Goal: Check status: Check status

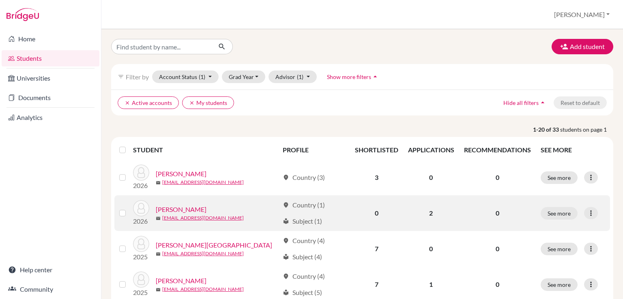
click at [193, 208] on link "[PERSON_NAME]" at bounding box center [181, 210] width 51 height 10
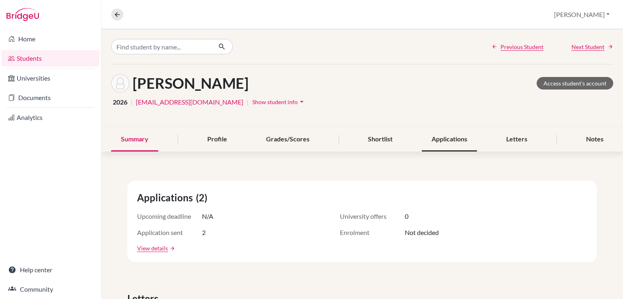
click at [448, 141] on div "Applications" at bounding box center [449, 140] width 55 height 24
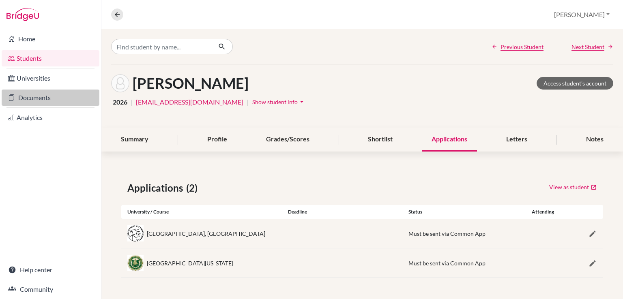
click at [26, 96] on link "Documents" at bounding box center [51, 98] width 98 height 16
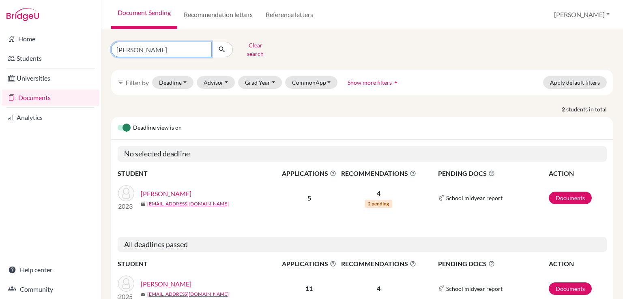
click at [152, 49] on input "maria" at bounding box center [161, 49] width 101 height 15
click at [204, 48] on input "maria" at bounding box center [161, 49] width 101 height 15
click at [177, 45] on input "Find student by name..." at bounding box center [161, 49] width 101 height 15
type input "joaquin"
click button "submit" at bounding box center [221, 49] width 21 height 15
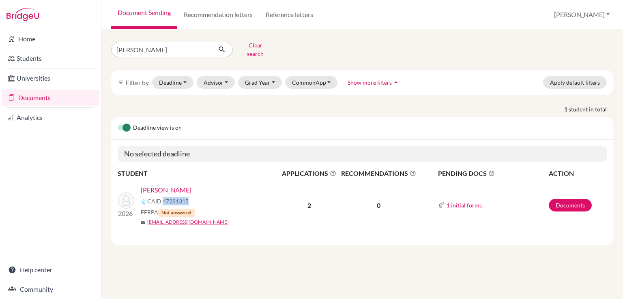
drag, startPoint x: 163, startPoint y: 195, endPoint x: 191, endPoint y: 195, distance: 27.2
click at [191, 197] on div "CAID 47281315" at bounding box center [213, 202] width 145 height 10
click at [205, 202] on div "Alvarez, Joaquin CAID 47281315 FERPA Not answered mail jalvarezlopez@student.or…" at bounding box center [213, 205] width 145 height 41
click at [173, 185] on link "[PERSON_NAME]" at bounding box center [166, 190] width 51 height 10
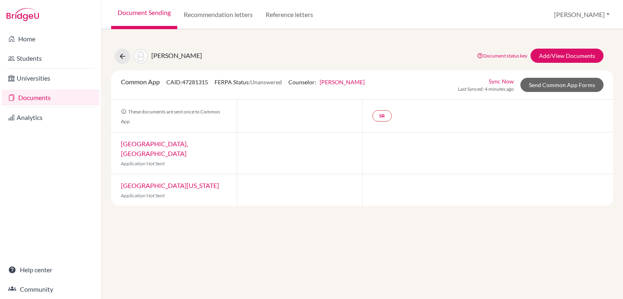
click at [185, 146] on link "[GEOGRAPHIC_DATA], [GEOGRAPHIC_DATA]" at bounding box center [154, 148] width 67 height 17
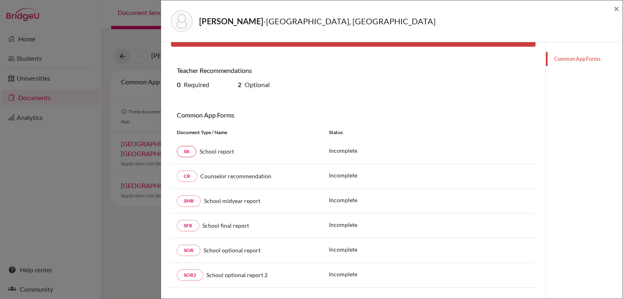
scroll to position [84, 0]
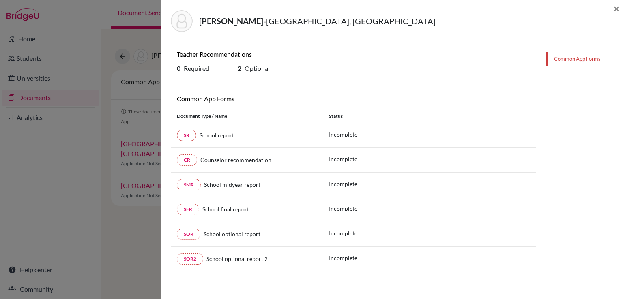
click at [138, 116] on div "[PERSON_NAME][GEOGRAPHIC_DATA], [GEOGRAPHIC_DATA] × Please ask your student to …" at bounding box center [311, 149] width 623 height 299
click at [617, 10] on span "×" at bounding box center [617, 8] width 6 height 12
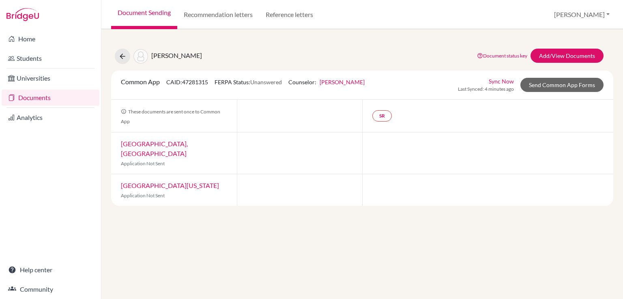
click at [158, 182] on link "[GEOGRAPHIC_DATA][US_STATE]" at bounding box center [170, 186] width 98 height 8
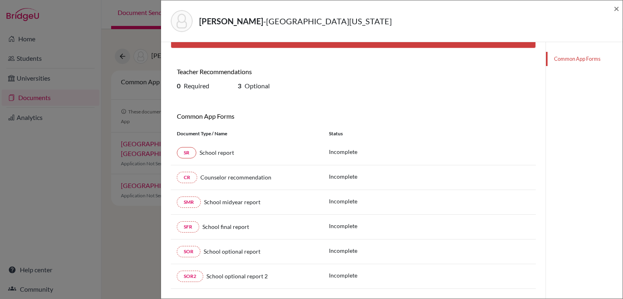
scroll to position [84, 0]
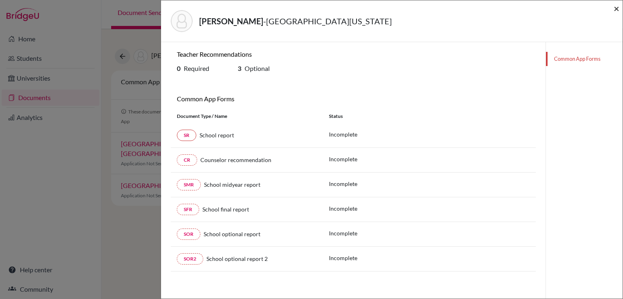
click at [616, 9] on span "×" at bounding box center [617, 8] width 6 height 12
